Goal: Navigation & Orientation: Find specific page/section

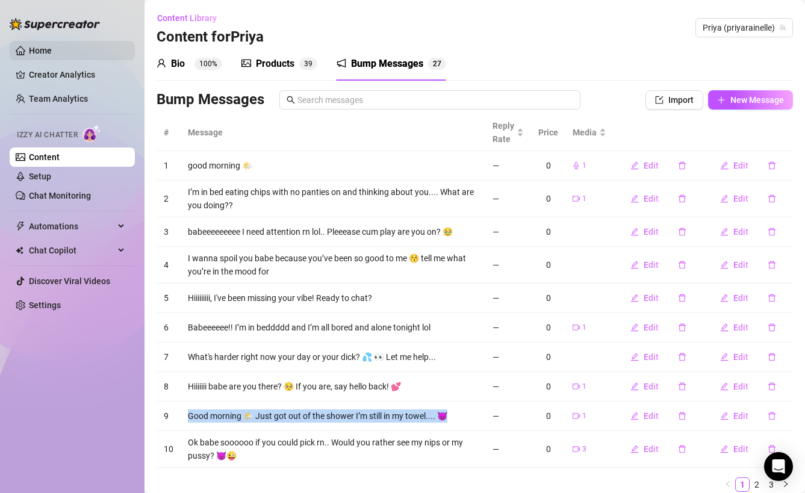
click at [51, 54] on link "Home" at bounding box center [40, 51] width 23 height 10
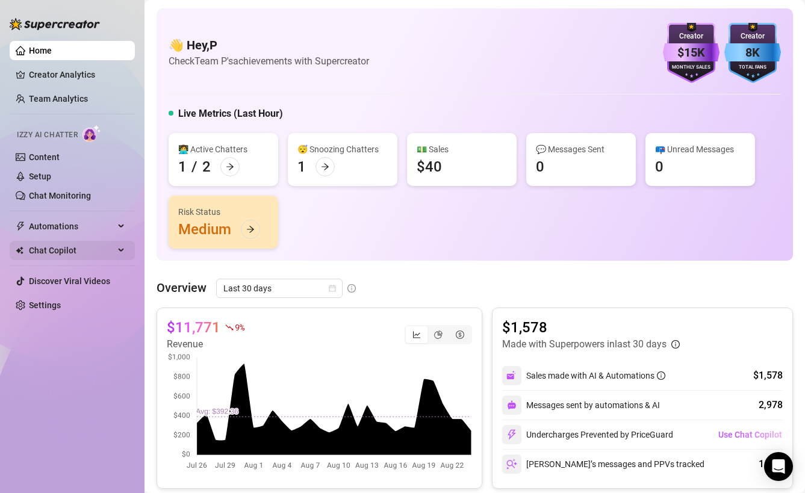
click at [91, 245] on span "Chat Copilot" at bounding box center [71, 250] width 85 height 19
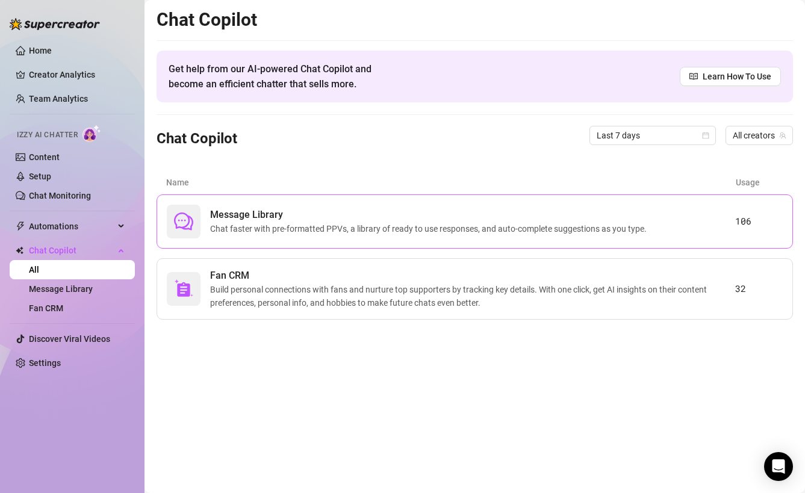
click at [229, 220] on span "Message Library" at bounding box center [430, 215] width 441 height 14
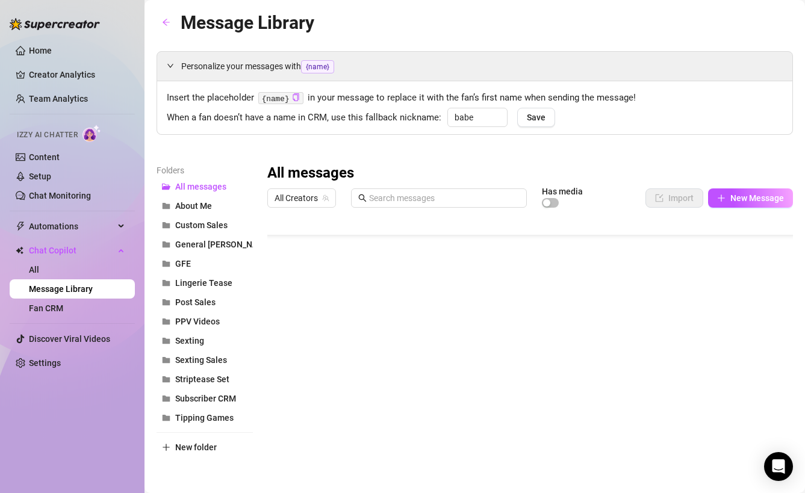
scroll to position [561, 0]
click at [208, 248] on span "General [PERSON_NAME]" at bounding box center [223, 245] width 97 height 10
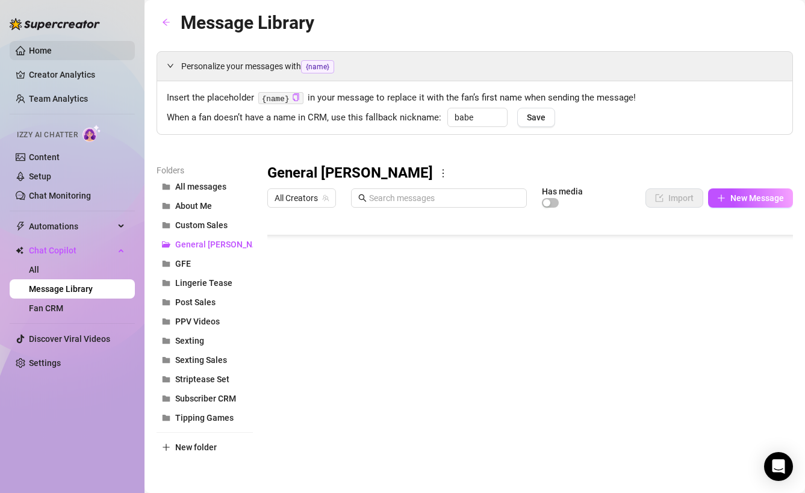
click at [52, 50] on link "Home" at bounding box center [40, 51] width 23 height 10
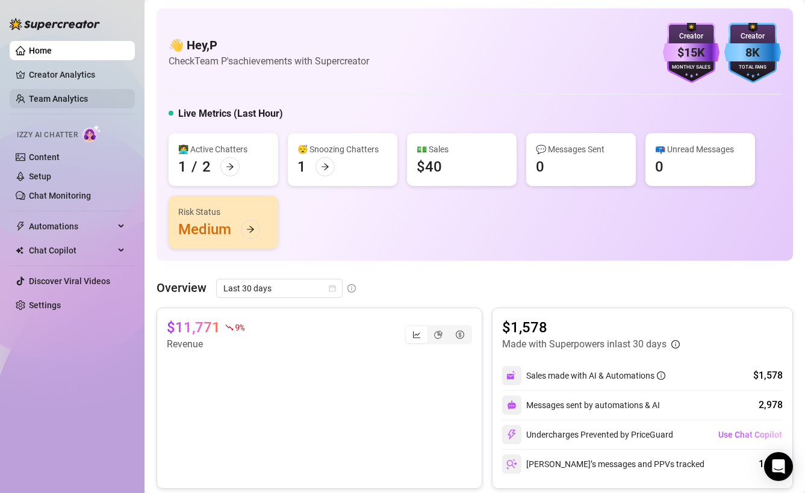
click at [59, 96] on link "Team Analytics" at bounding box center [58, 99] width 59 height 10
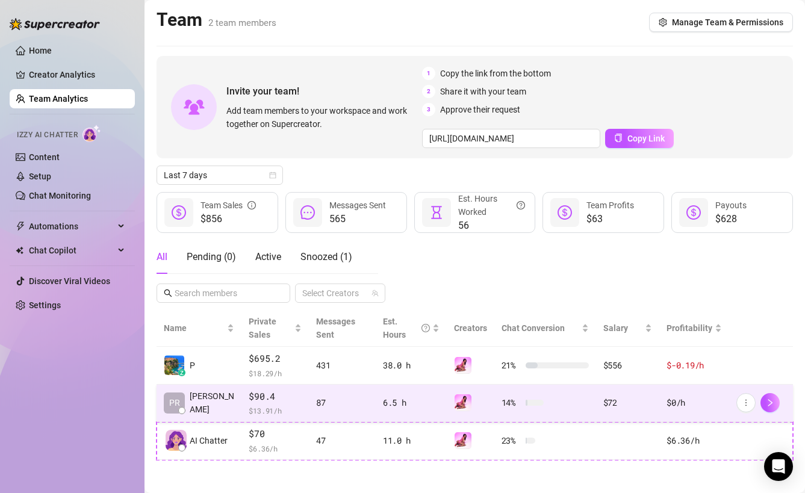
click at [282, 390] on span "$90.4" at bounding box center [275, 396] width 53 height 14
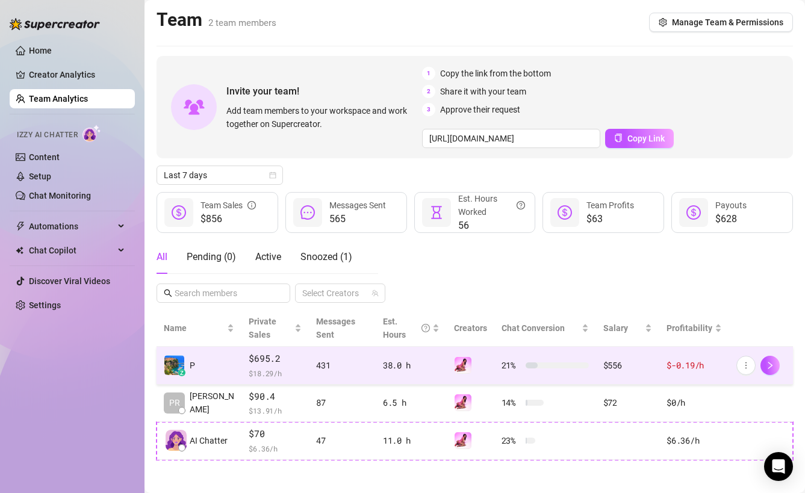
click at [336, 376] on td "431" at bounding box center [342, 366] width 67 height 38
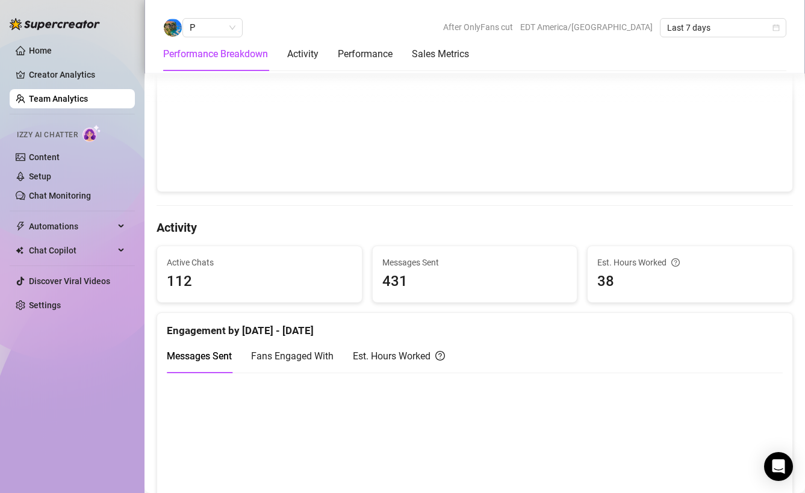
scroll to position [1031, 0]
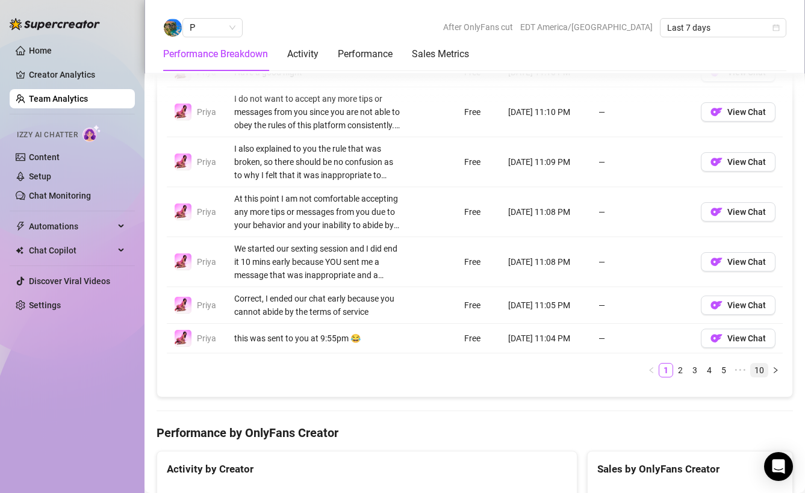
click at [755, 370] on link "10" at bounding box center [759, 370] width 17 height 13
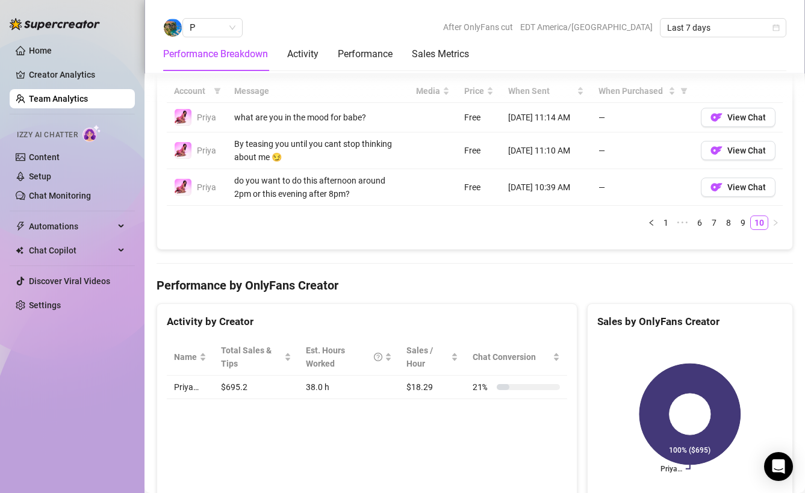
scroll to position [839, 0]
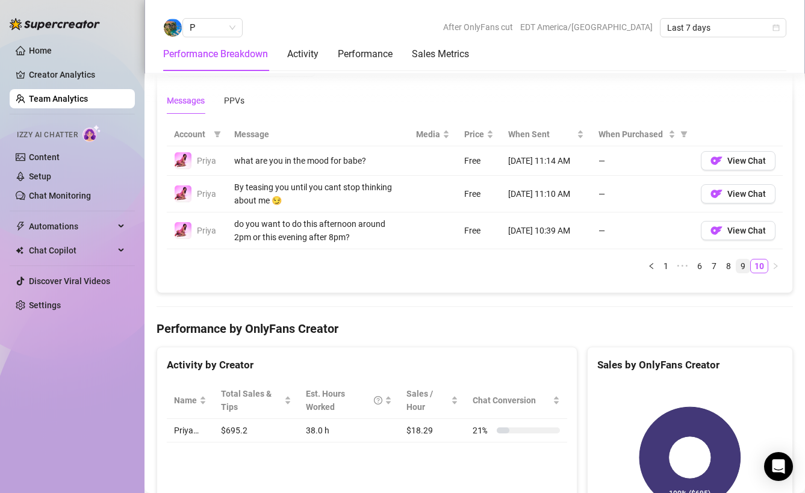
click at [743, 267] on link "9" at bounding box center [742, 265] width 13 height 13
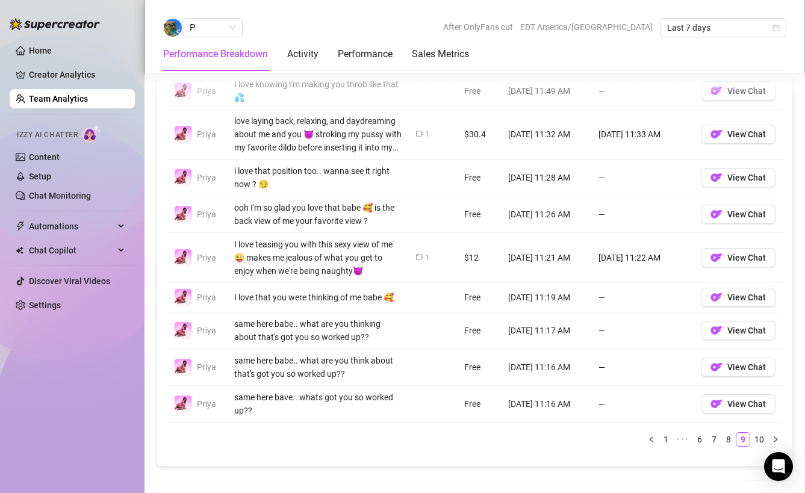
scroll to position [951, 0]
click at [728, 441] on link "8" at bounding box center [728, 438] width 13 height 13
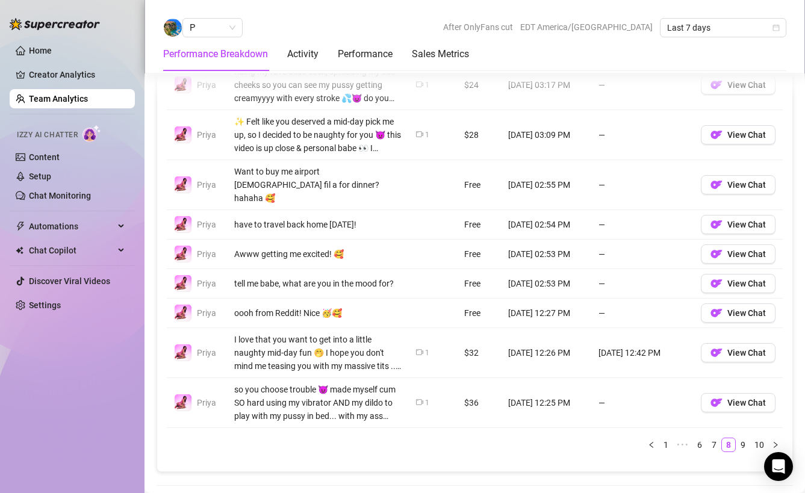
scroll to position [1005, 0]
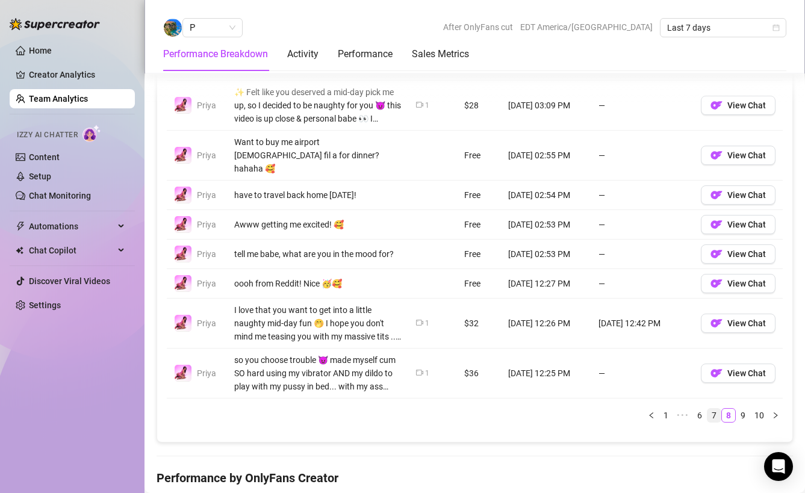
click at [712, 409] on link "7" at bounding box center [713, 415] width 13 height 13
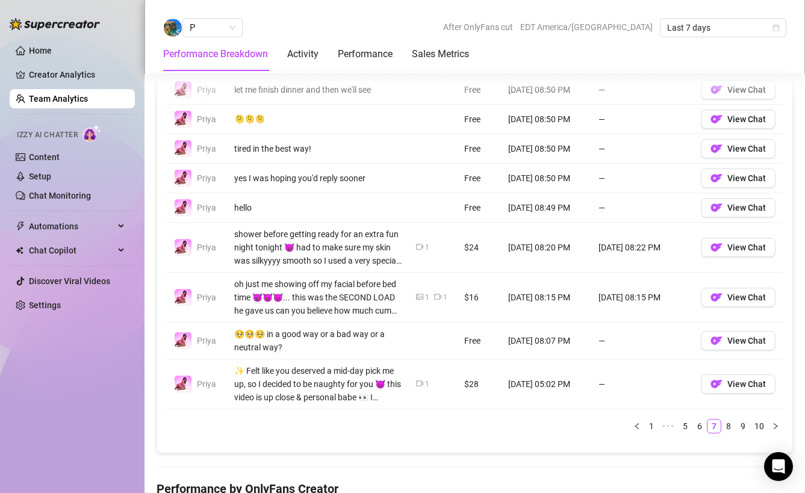
scroll to position [942, 0]
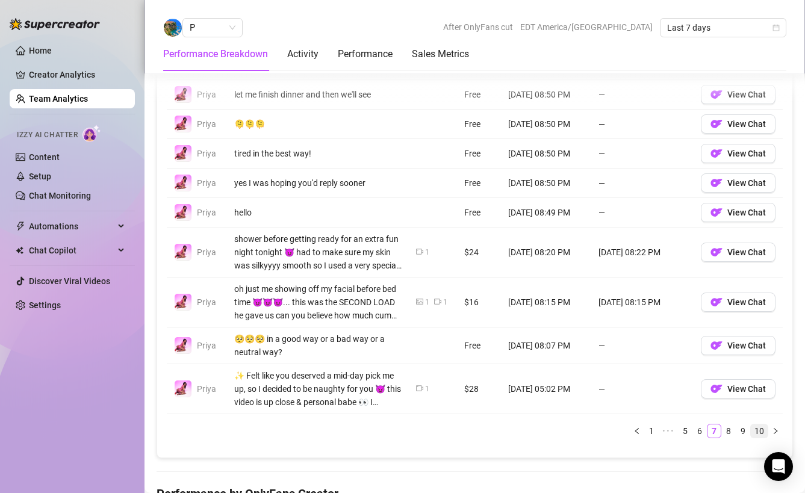
click at [758, 429] on link "10" at bounding box center [759, 430] width 17 height 13
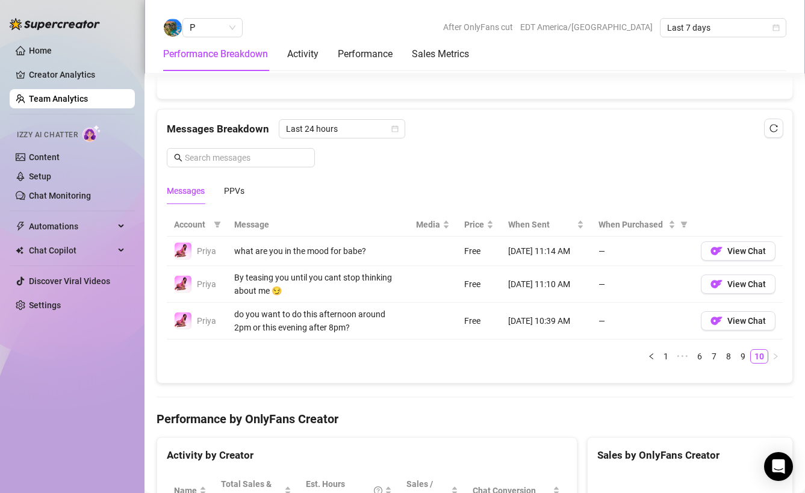
scroll to position [749, 0]
click at [698, 358] on link "6" at bounding box center [699, 355] width 13 height 13
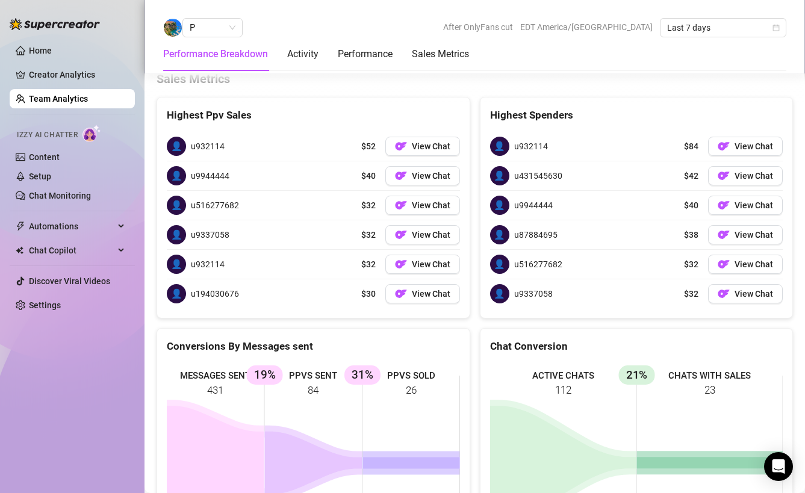
scroll to position [1455, 0]
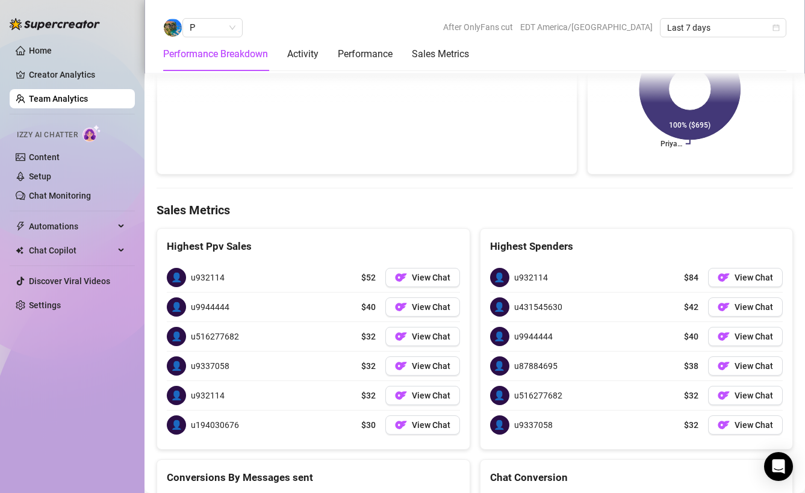
click at [75, 96] on link "Team Analytics" at bounding box center [58, 99] width 59 height 10
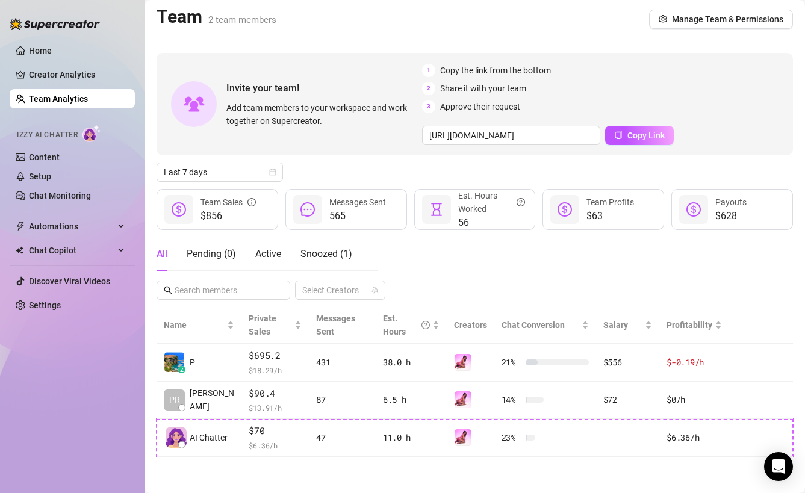
scroll to position [2, 0]
click at [60, 157] on link "Content" at bounding box center [44, 157] width 31 height 10
